Goal: Task Accomplishment & Management: Use online tool/utility

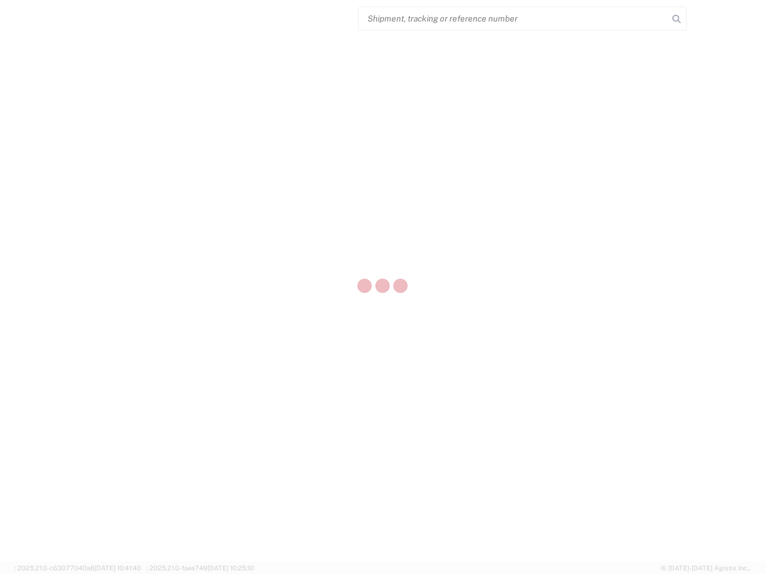
select select "US"
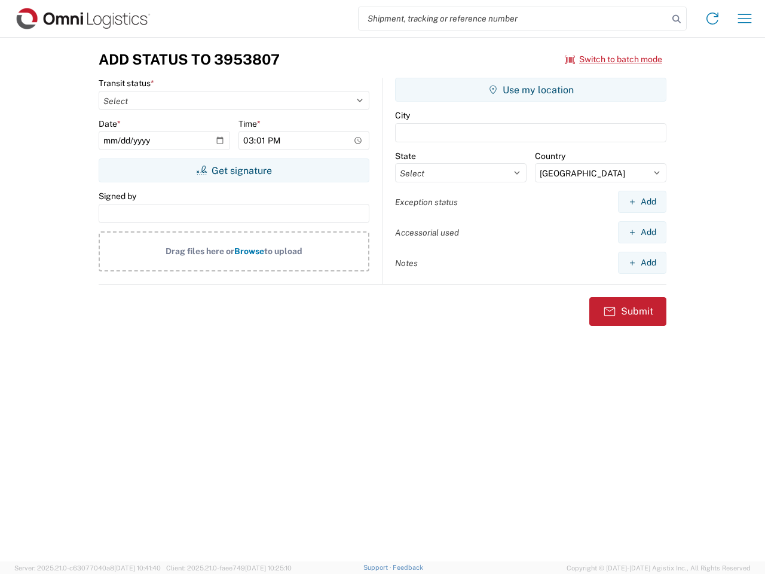
click at [514, 19] on input "search" at bounding box center [514, 18] width 310 height 23
click at [677, 19] on icon at bounding box center [676, 19] width 17 height 17
click at [713, 19] on icon at bounding box center [712, 18] width 19 height 19
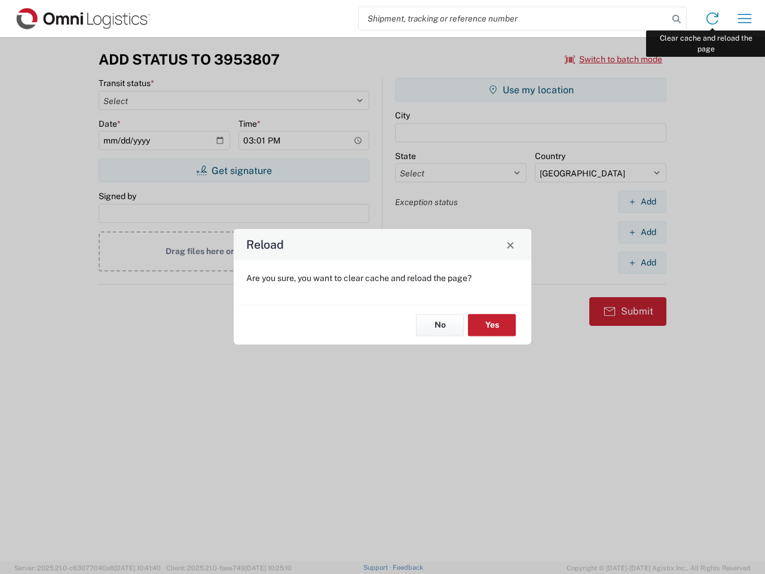
click at [745, 19] on div "Reload Are you sure, you want to clear cache and reload the page? No Yes" at bounding box center [382, 287] width 765 height 574
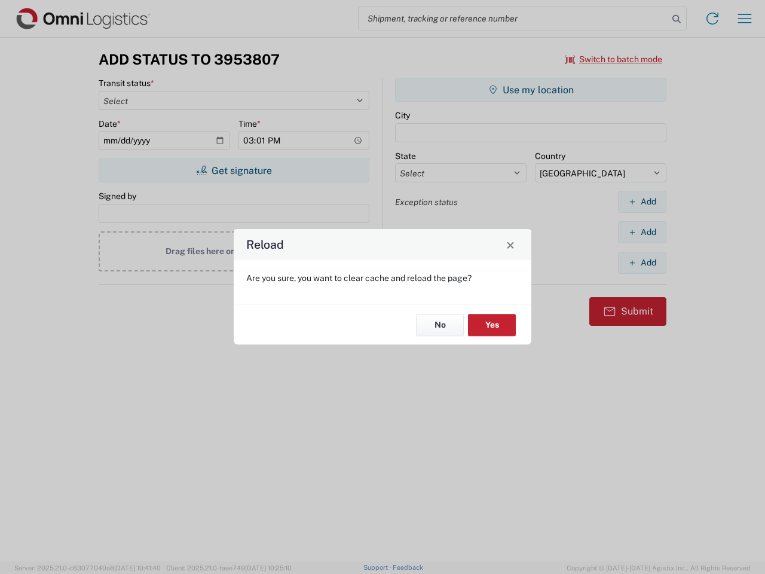
click at [614, 59] on div "Reload Are you sure, you want to clear cache and reload the page? No Yes" at bounding box center [382, 287] width 765 height 574
click at [234, 170] on div "Reload Are you sure, you want to clear cache and reload the page? No Yes" at bounding box center [382, 287] width 765 height 574
click at [531, 90] on div "Reload Are you sure, you want to clear cache and reload the page? No Yes" at bounding box center [382, 287] width 765 height 574
click at [642, 201] on div "Reload Are you sure, you want to clear cache and reload the page? No Yes" at bounding box center [382, 287] width 765 height 574
click at [642, 232] on div "Reload Are you sure, you want to clear cache and reload the page? No Yes" at bounding box center [382, 287] width 765 height 574
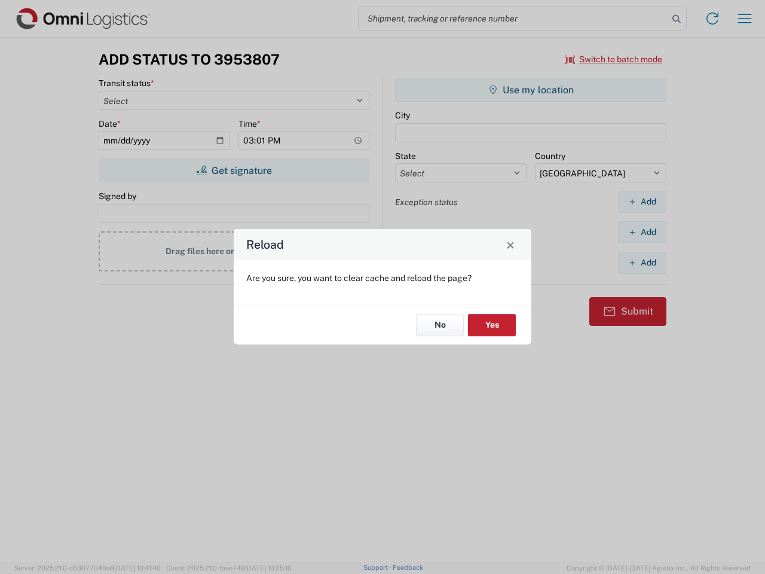
click at [642, 262] on div "Reload Are you sure, you want to clear cache and reload the page? No Yes" at bounding box center [382, 287] width 765 height 574
